Goal: Transaction & Acquisition: Subscribe to service/newsletter

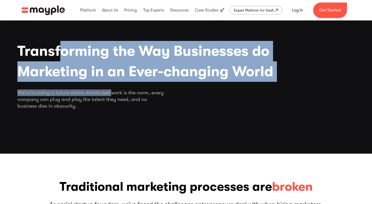
drag, startPoint x: 0, startPoint y: 0, endPoint x: 112, endPoint y: 92, distance: 145.0
click at [112, 92] on div "Transforming the Way Businesses do Marketing in an Ever-changing World We’re bu…" at bounding box center [186, 85] width 338 height 89
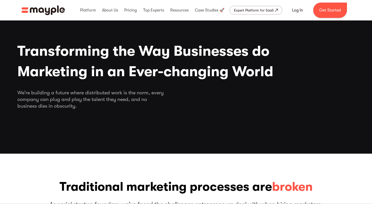
click at [216, 113] on div "Transforming the Way Businesses do Marketing in an Ever-changing World We’re bu…" at bounding box center [186, 85] width 338 height 89
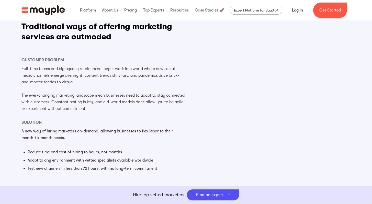
scroll to position [343, 0]
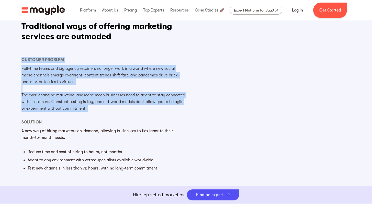
drag, startPoint x: 43, startPoint y: 50, endPoint x: 133, endPoint y: 115, distance: 110.9
click at [133, 115] on div "Big Idea #1 Traditional ways of offering marketing services are outmoded Custom…" at bounding box center [103, 92] width 165 height 164
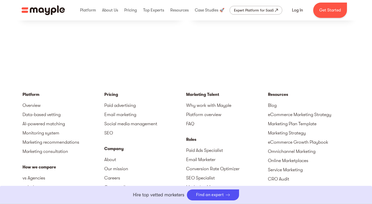
scroll to position [1526, 0]
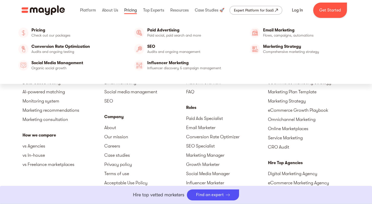
click at [127, 9] on link at bounding box center [130, 10] width 15 height 16
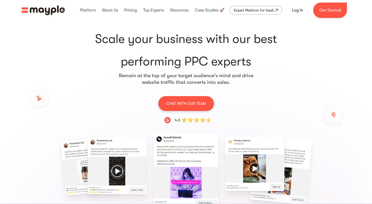
scroll to position [21, 0]
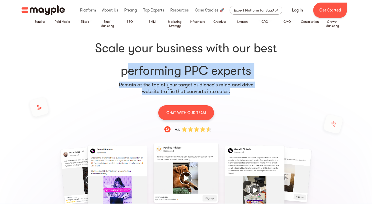
drag, startPoint x: 113, startPoint y: 74, endPoint x: 241, endPoint y: 92, distance: 129.2
click at [241, 92] on div "Scale your business with our best performing PPC experts Remain at the top of y…" at bounding box center [186, 175] width 327 height 294
click at [278, 91] on div "Scale your business with our best performing PPC experts Remain at the top of y…" at bounding box center [186, 175] width 327 height 294
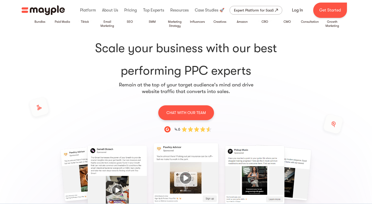
click at [110, 24] on div "Email Marketing" at bounding box center [107, 24] width 18 height 8
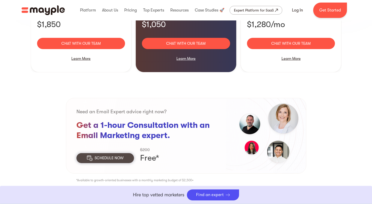
scroll to position [490, 0]
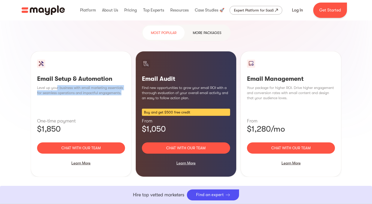
drag, startPoint x: 56, startPoint y: 74, endPoint x: 57, endPoint y: 89, distance: 14.6
click at [57, 89] on div "Email Setup & Automation Level up your business with email marketing essentials…" at bounding box center [81, 114] width 101 height 126
click at [98, 91] on div "Email Setup & Automation Level up your business with email marketing essentials…" at bounding box center [81, 114] width 101 height 126
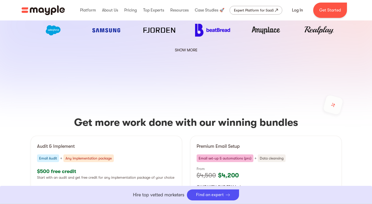
scroll to position [1147, 0]
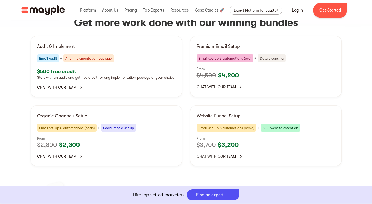
click at [232, 84] on p "Chat with our team" at bounding box center [216, 87] width 39 height 7
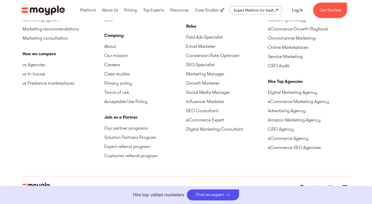
scroll to position [1960, 0]
